Goal: Navigation & Orientation: Locate item on page

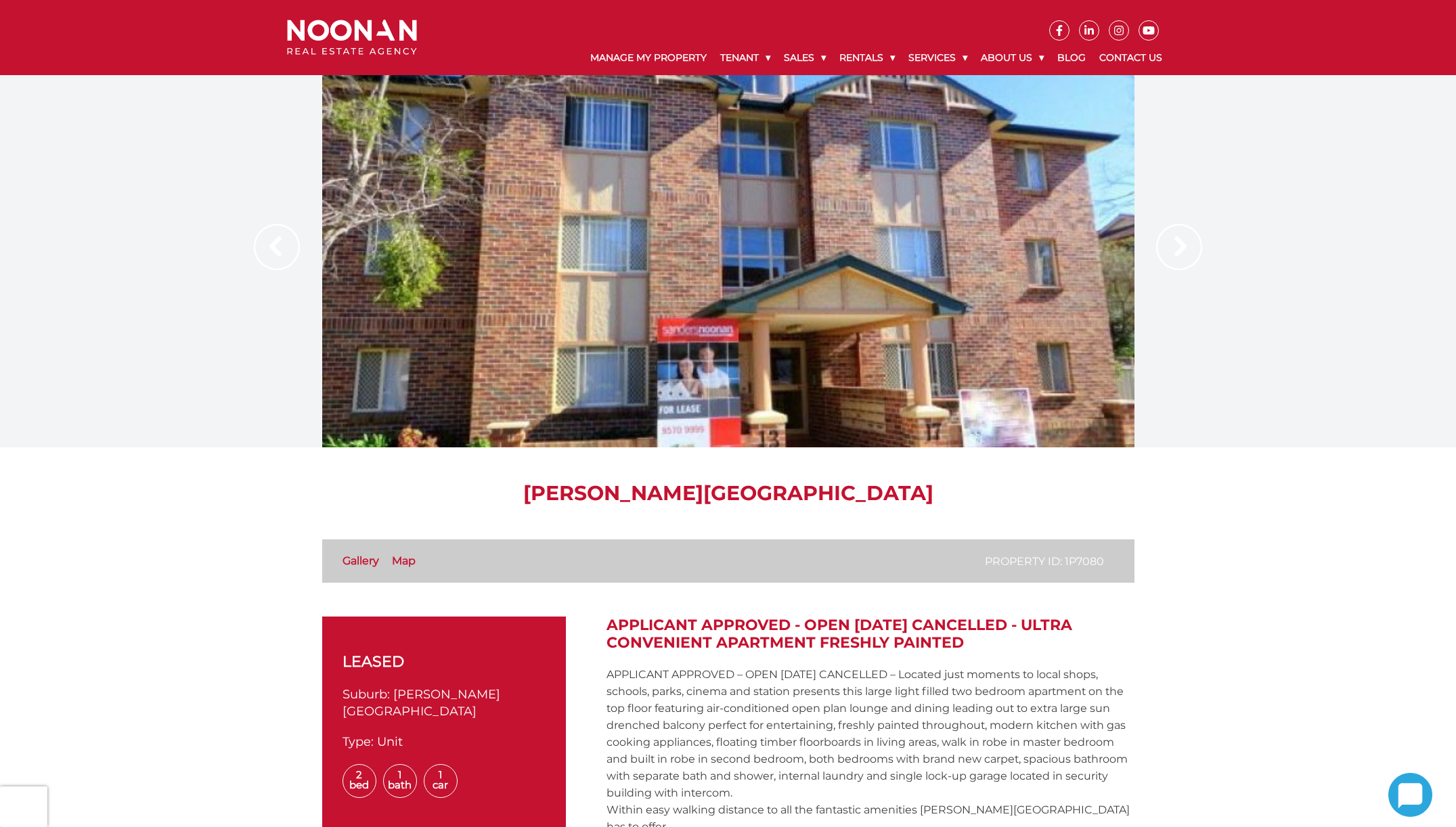
click at [411, 561] on link "Map" at bounding box center [403, 560] width 23 height 13
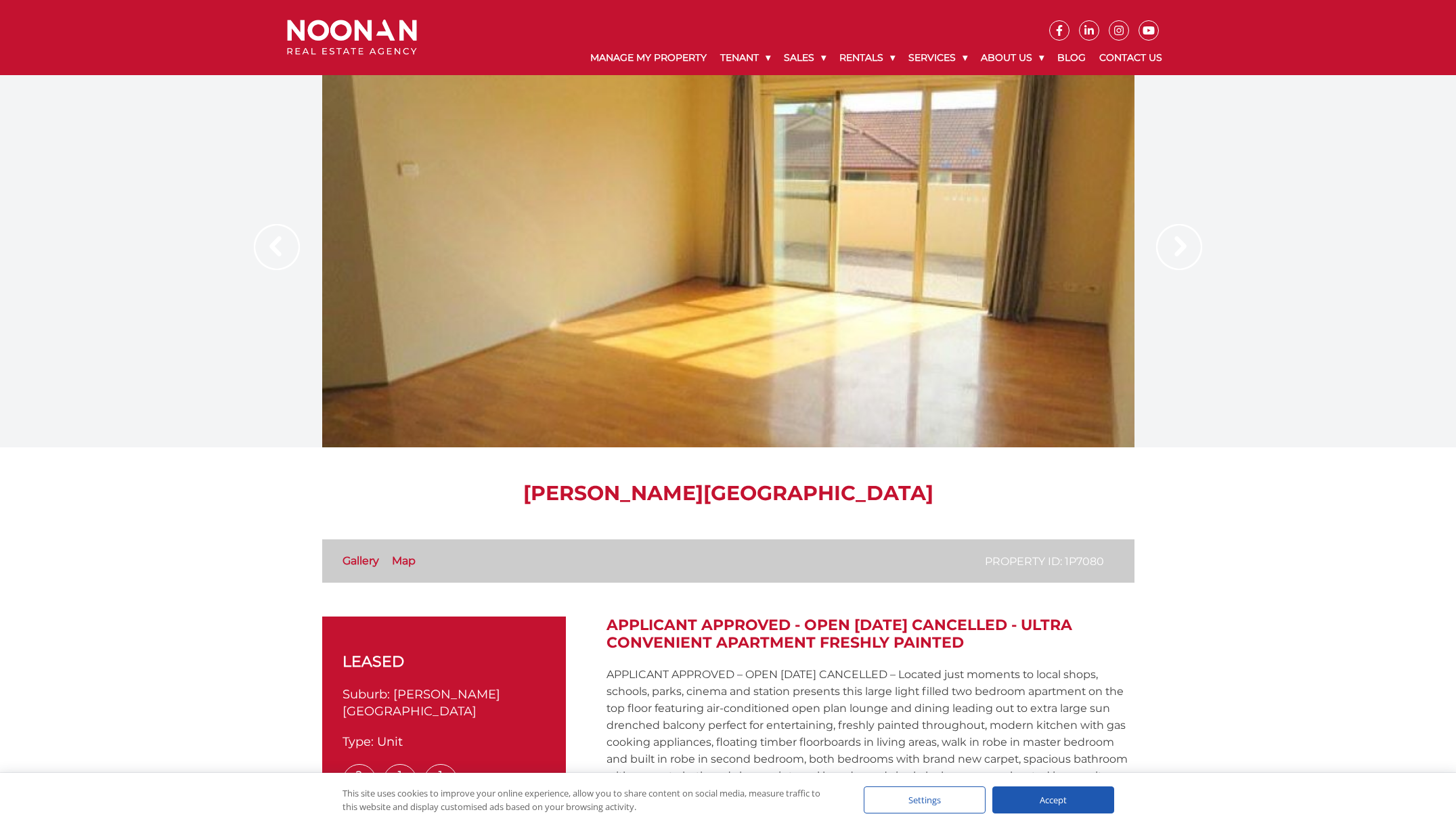
drag, startPoint x: 820, startPoint y: 356, endPoint x: 836, endPoint y: 347, distance: 18.4
click at [823, 354] on div at bounding box center [728, 261] width 812 height 372
click at [1180, 241] on img at bounding box center [1178, 246] width 46 height 46
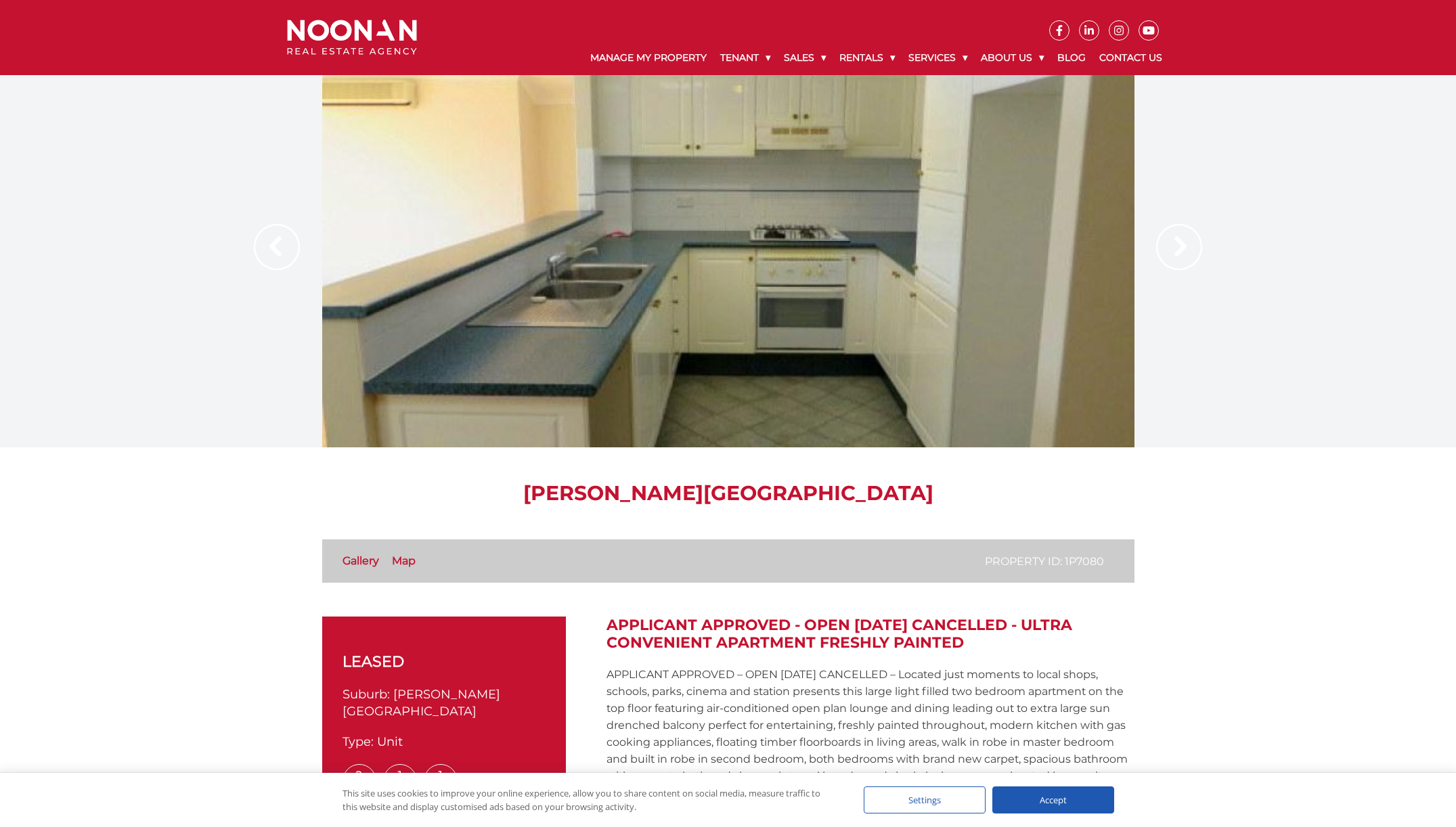
click at [1180, 241] on img at bounding box center [1178, 246] width 46 height 46
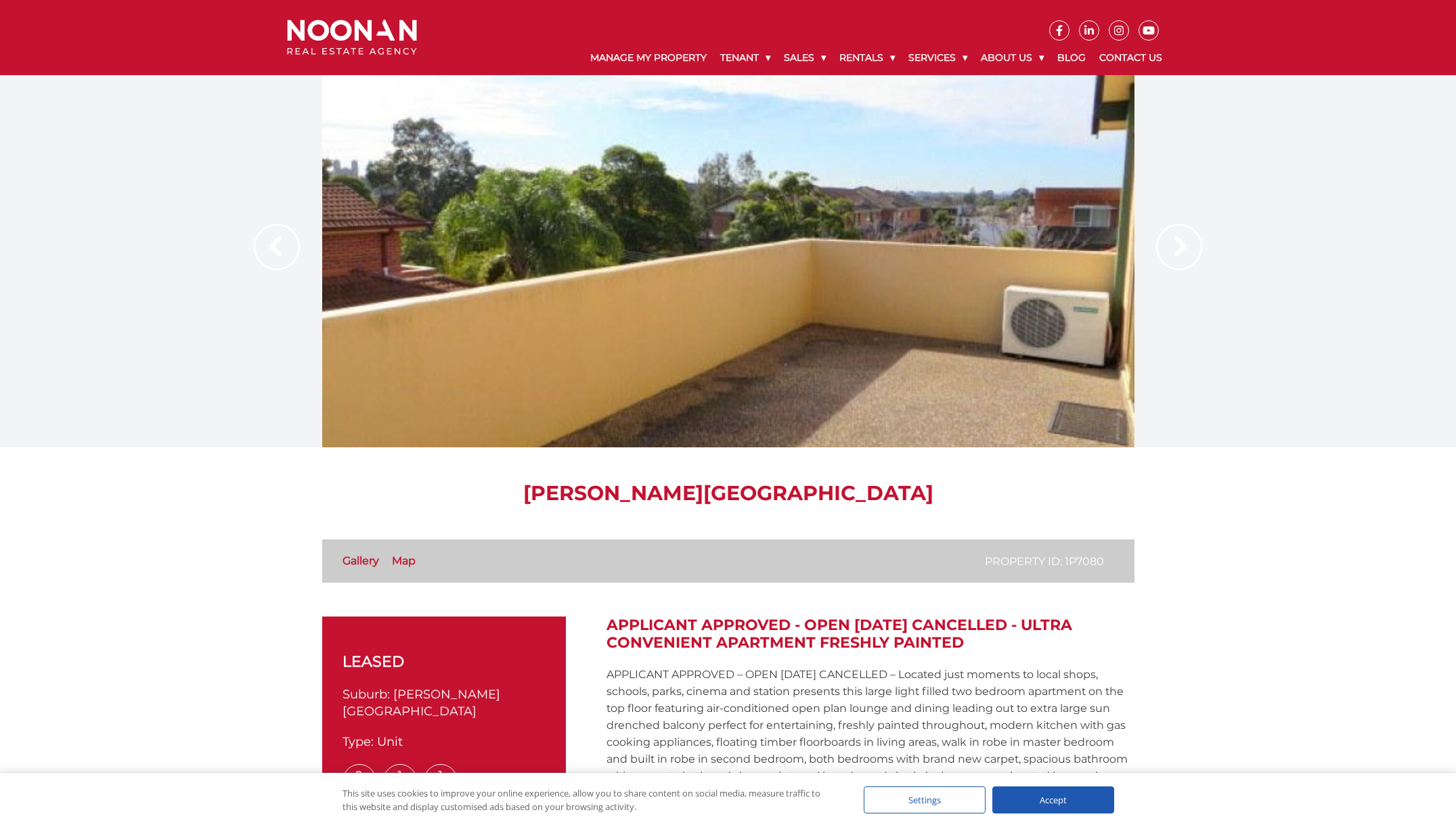
click at [1180, 241] on img at bounding box center [1178, 246] width 46 height 46
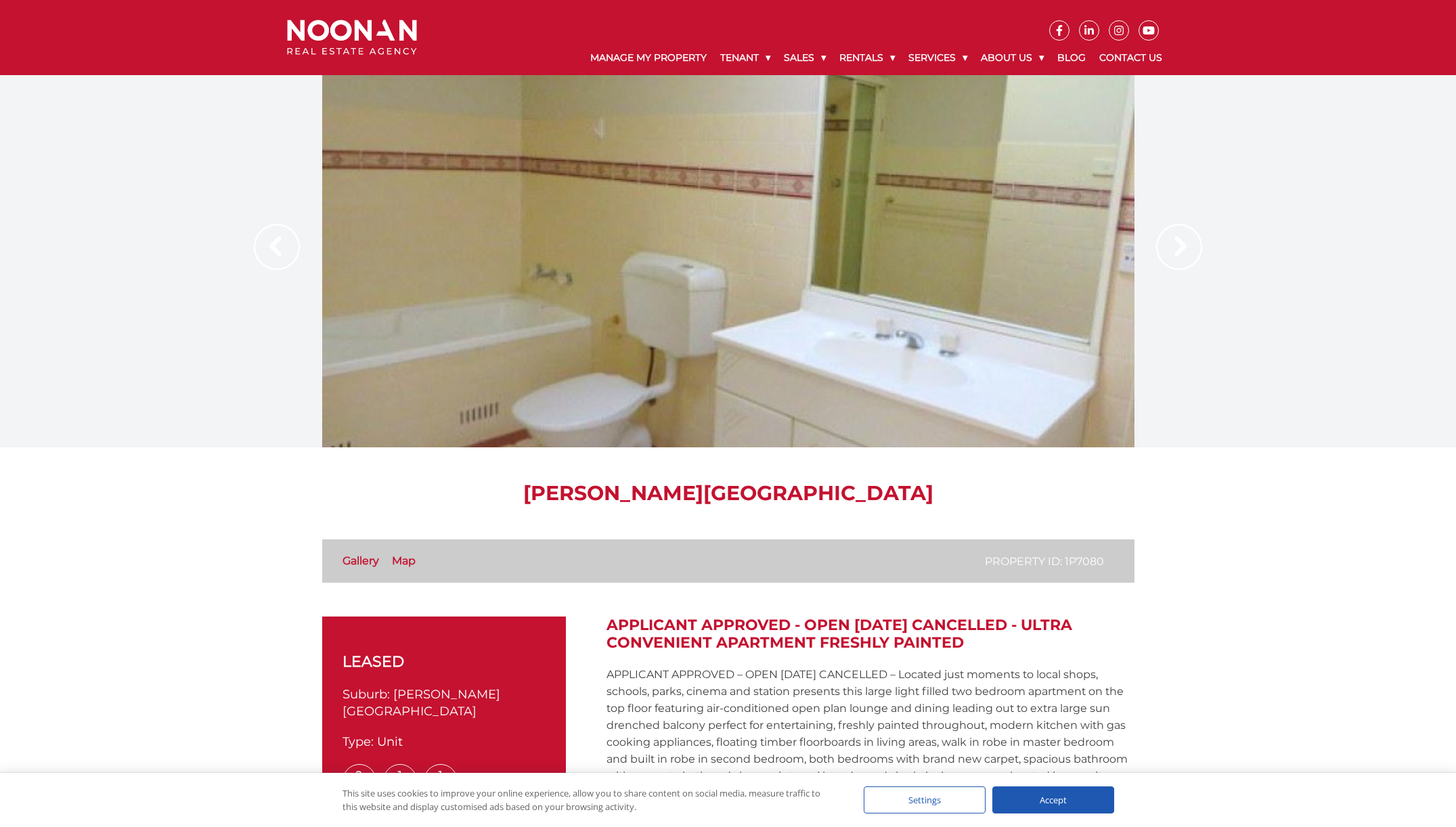
click at [1180, 241] on img at bounding box center [1178, 246] width 46 height 46
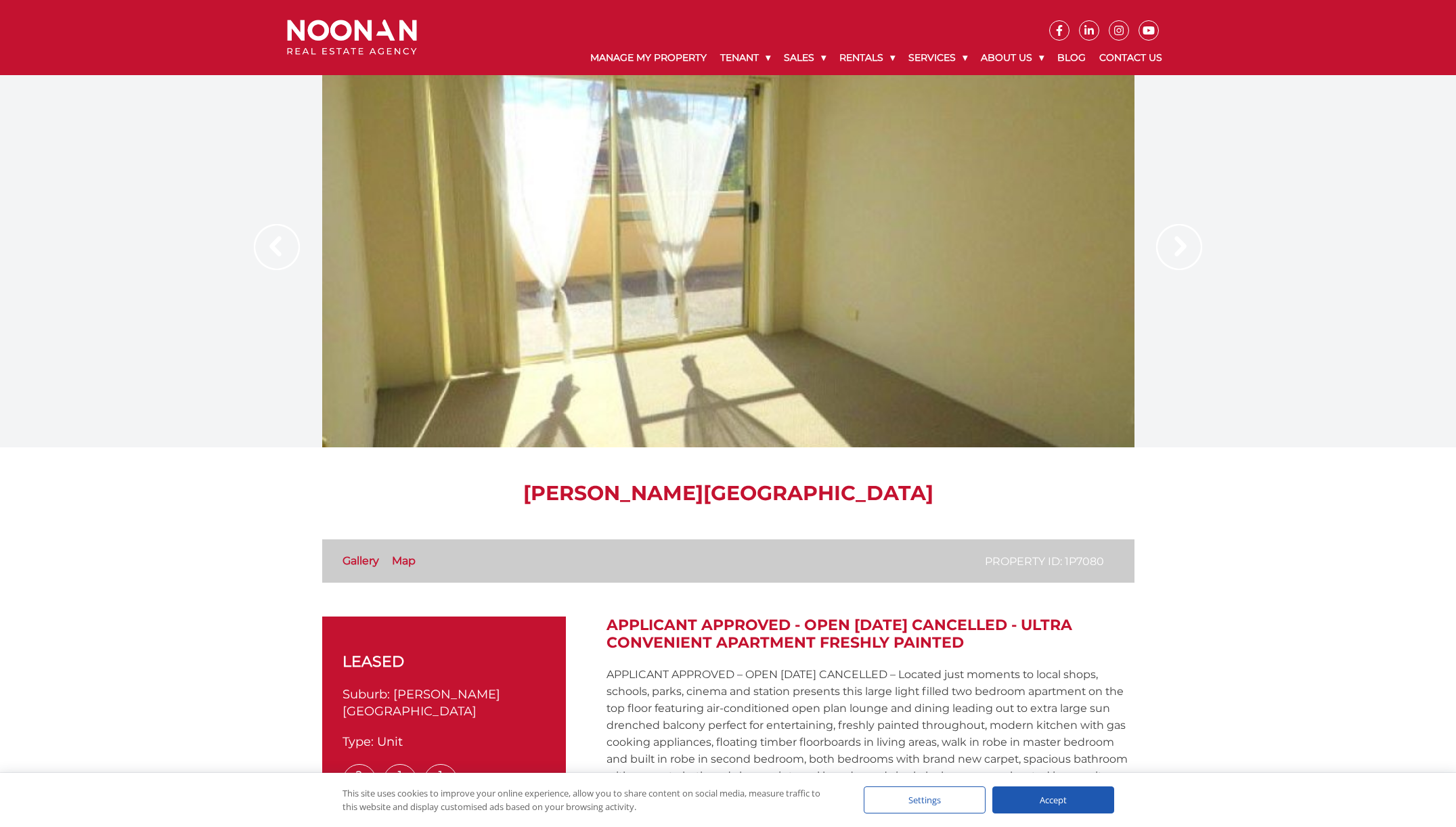
click at [1180, 241] on img at bounding box center [1178, 246] width 46 height 46
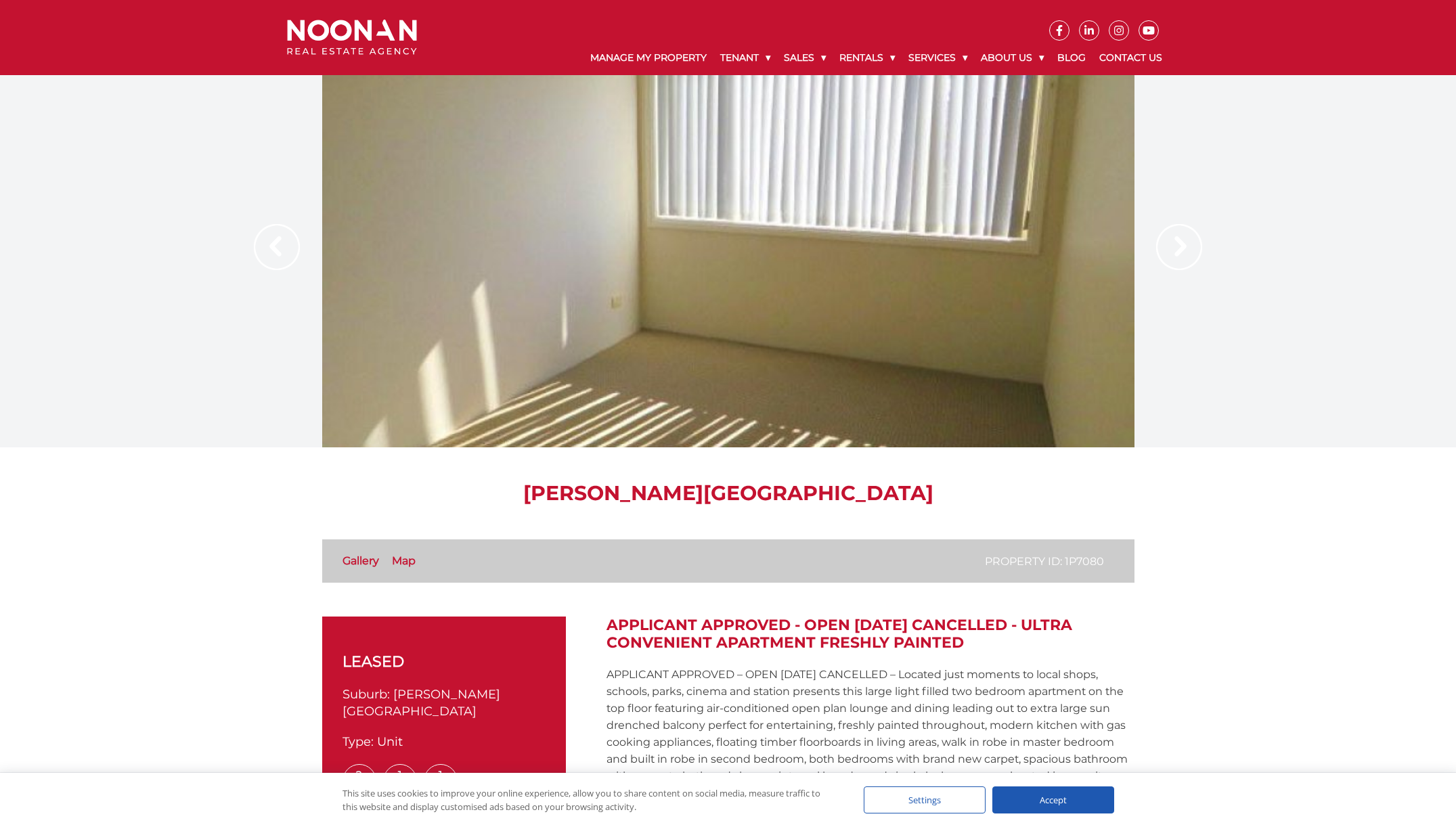
click at [1180, 241] on img at bounding box center [1178, 246] width 46 height 46
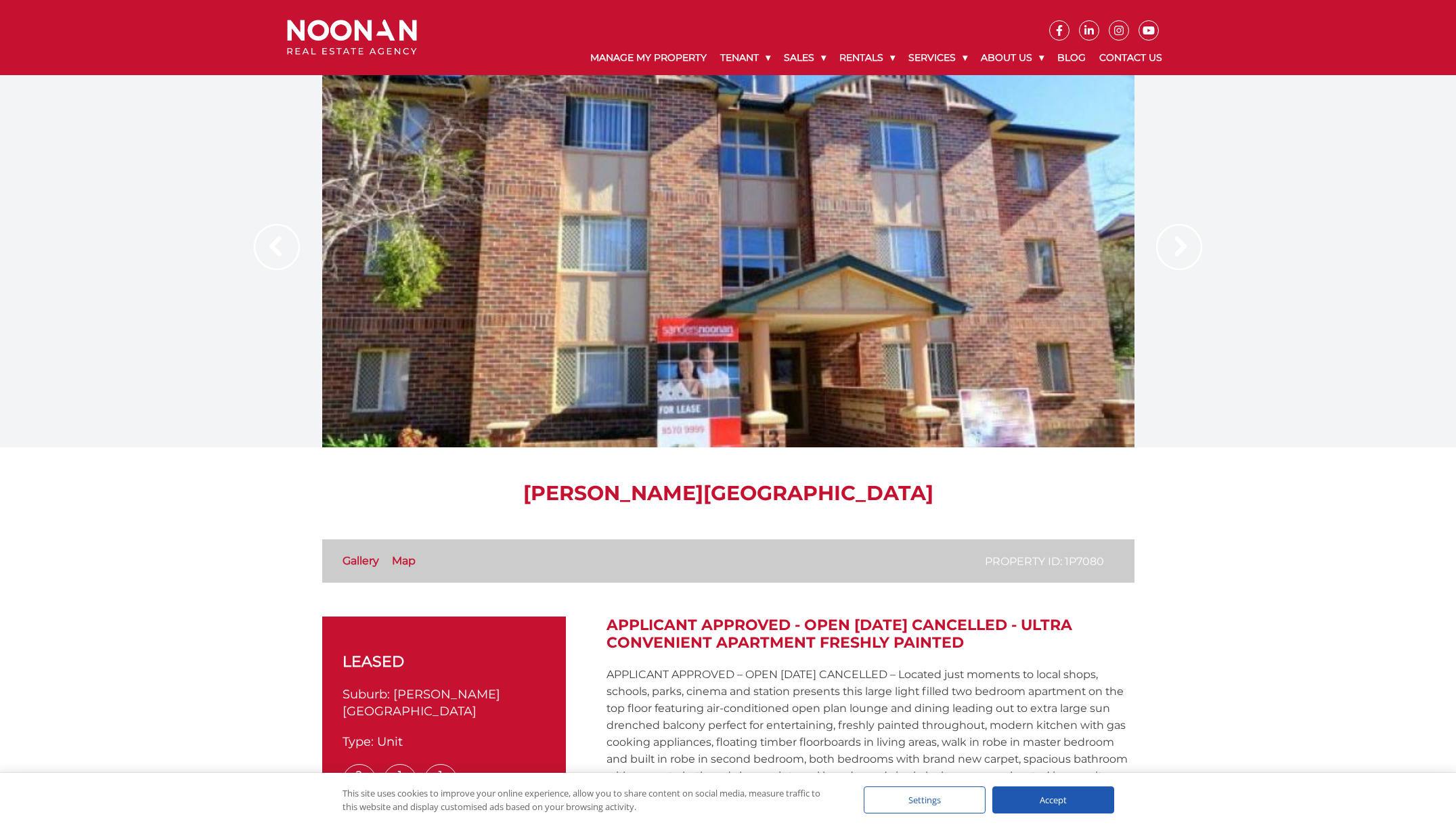
click at [1180, 241] on img at bounding box center [1178, 246] width 46 height 46
